Goal: Information Seeking & Learning: Learn about a topic

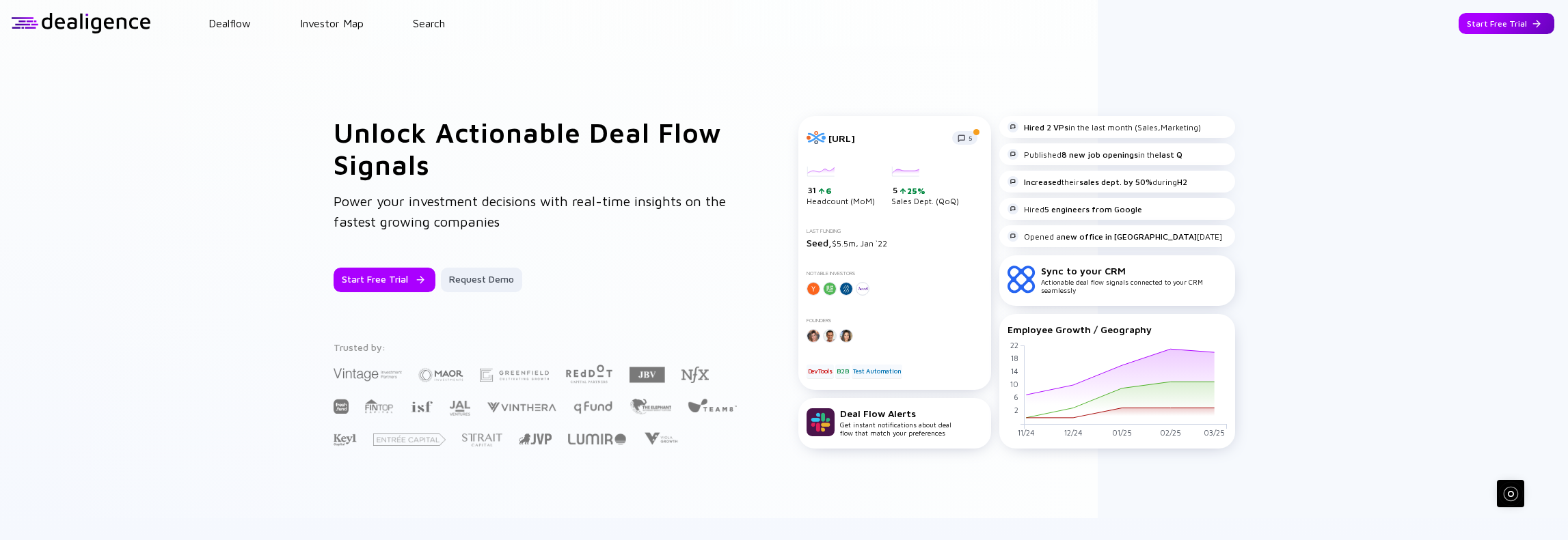
click at [1513, 23] on div "Start Free Trial" at bounding box center [1507, 24] width 96 height 21
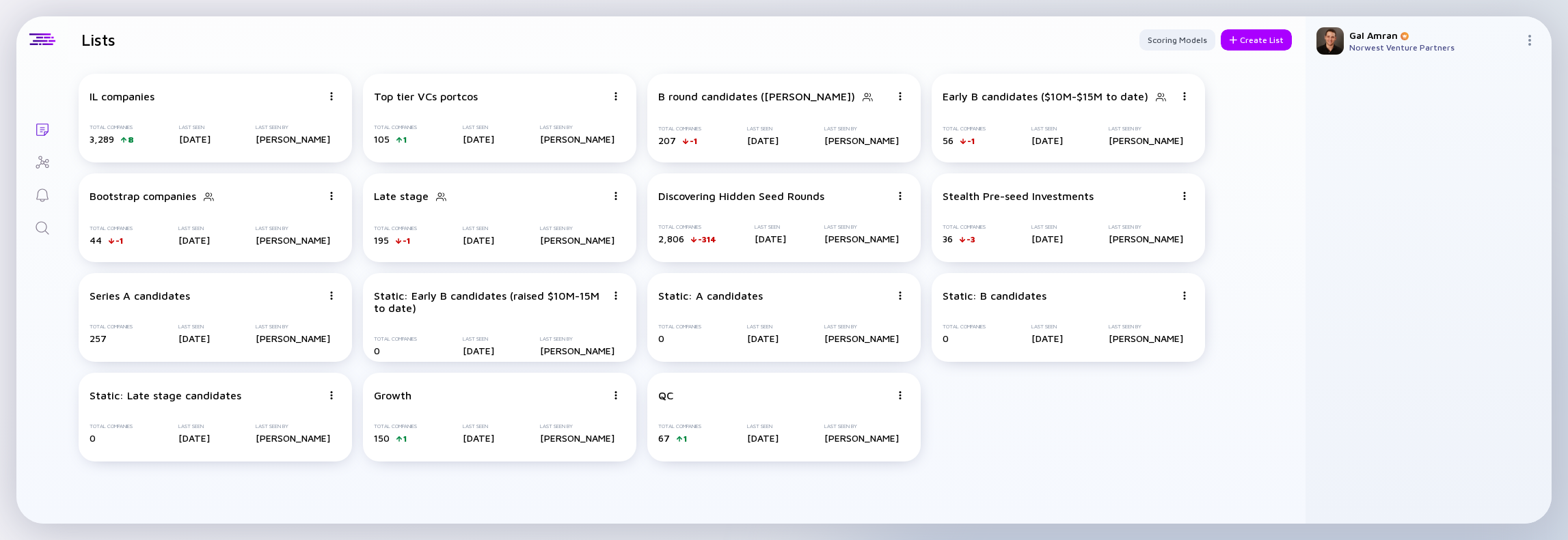
click at [45, 226] on icon "Search" at bounding box center [42, 228] width 16 height 16
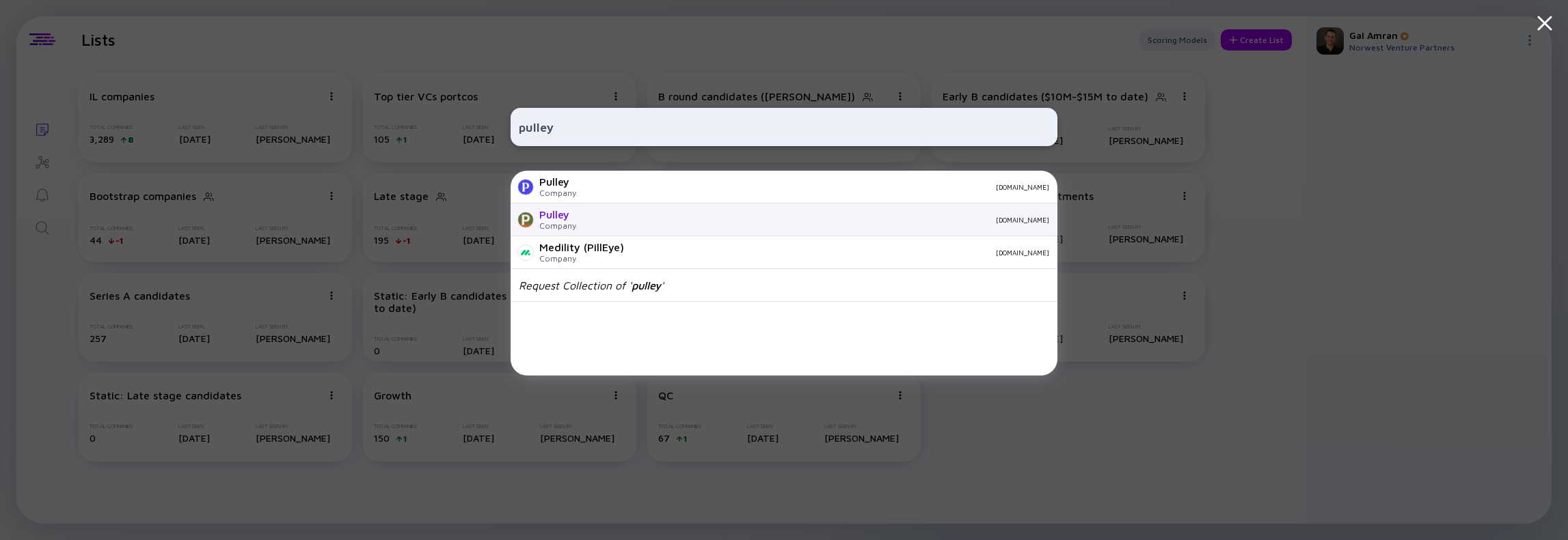
type input "pulley"
click at [563, 223] on div "Company" at bounding box center [558, 226] width 37 height 10
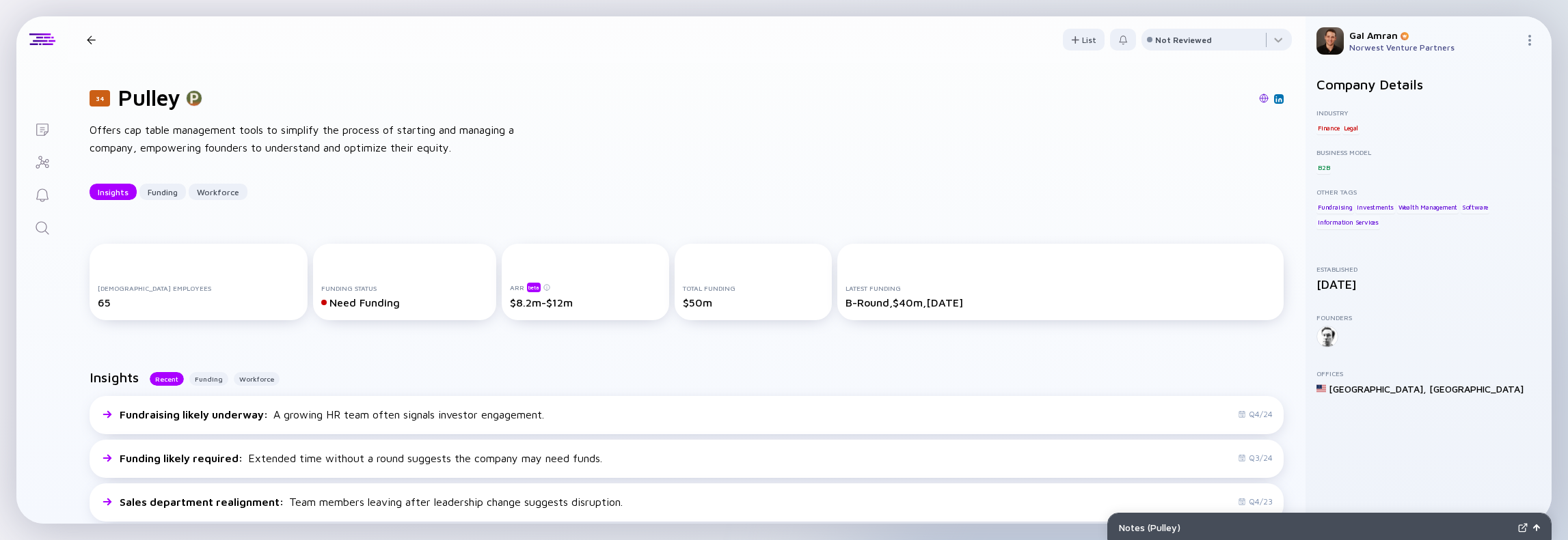
click at [145, 108] on h1 "Pulley" at bounding box center [150, 98] width 62 height 26
copy h1 "Pulley"
drag, startPoint x: 549, startPoint y: 305, endPoint x: 491, endPoint y: 300, distance: 58.2
click at [502, 294] on div "ARR beta $8.2m-$12m" at bounding box center [586, 282] width 167 height 76
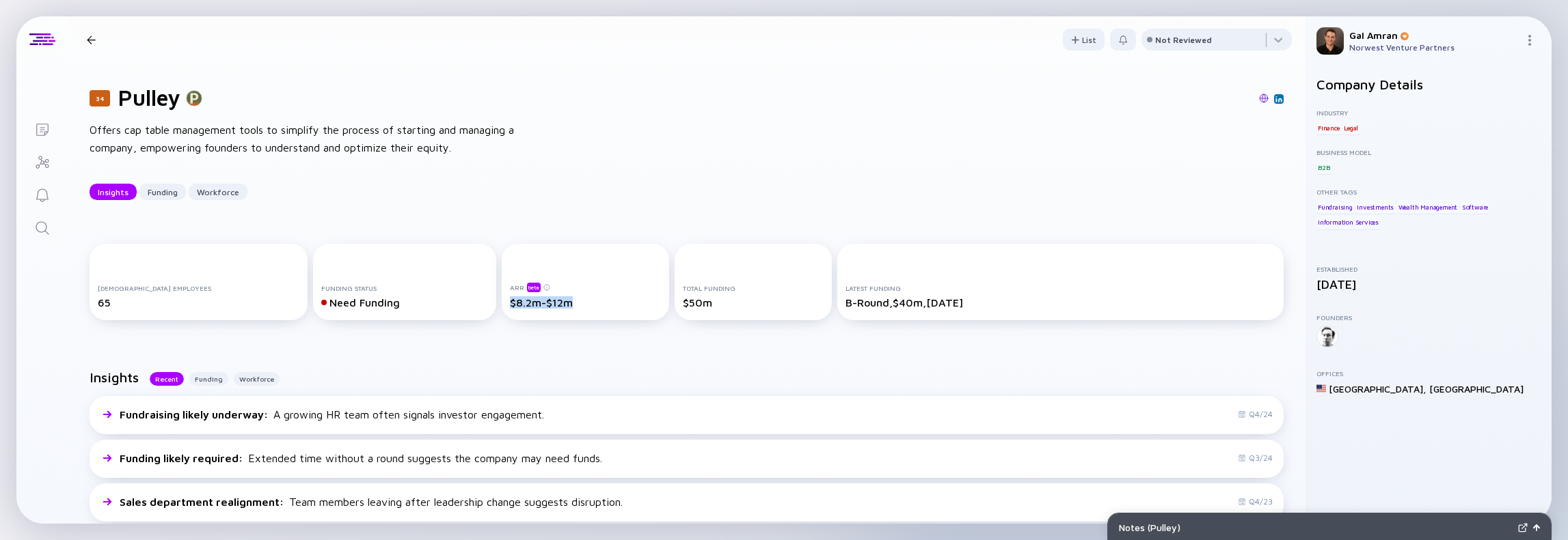
copy div "$8.2m-$12m"
